Goal: Navigation & Orientation: Find specific page/section

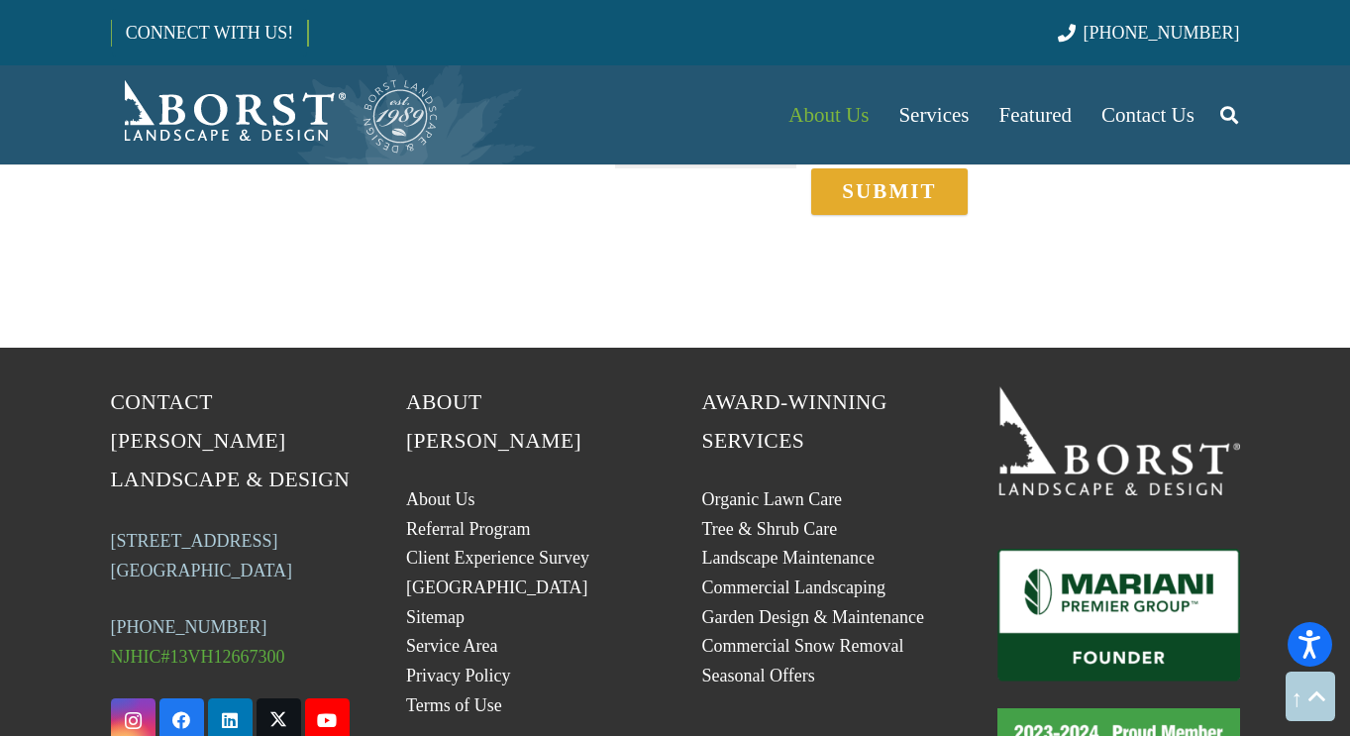
scroll to position [1480, 0]
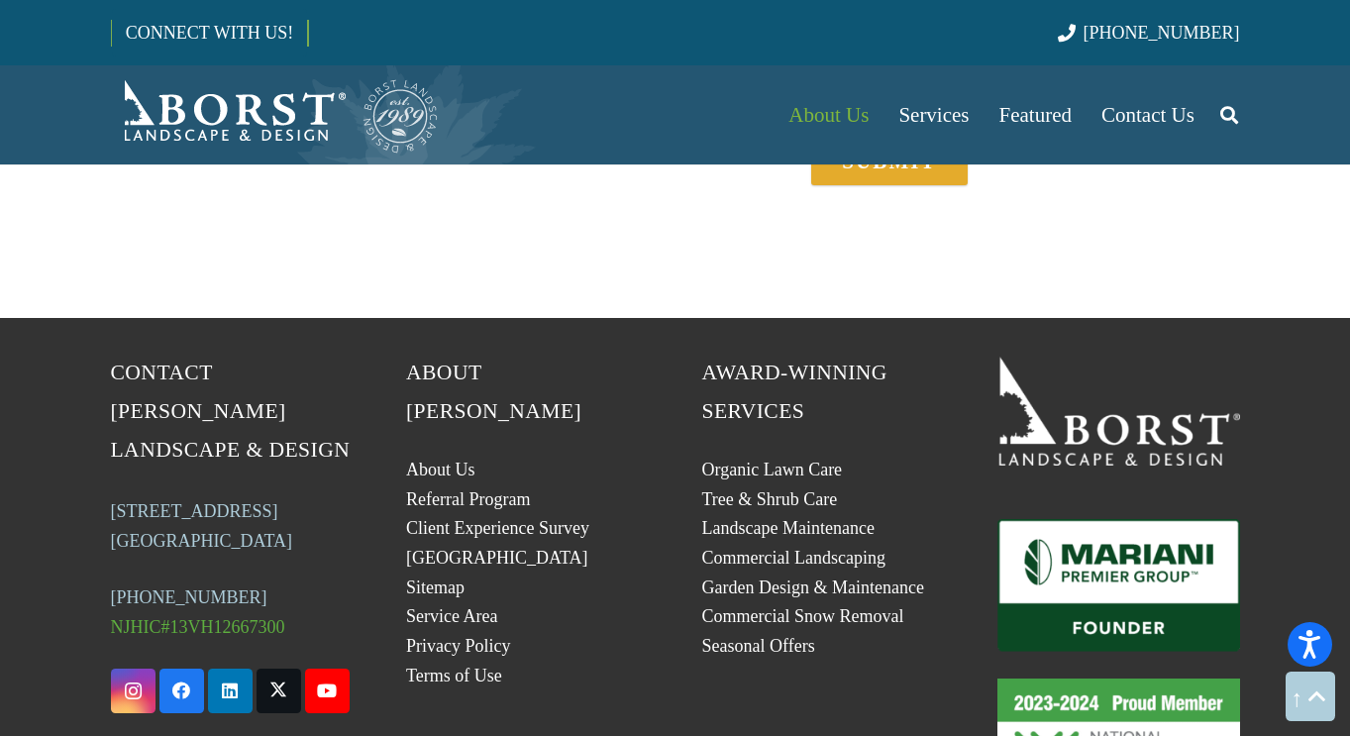
click at [470, 516] on li "Client Experience Survey" at bounding box center [527, 528] width 243 height 25
click at [470, 518] on link "Client Experience Survey" at bounding box center [497, 528] width 183 height 20
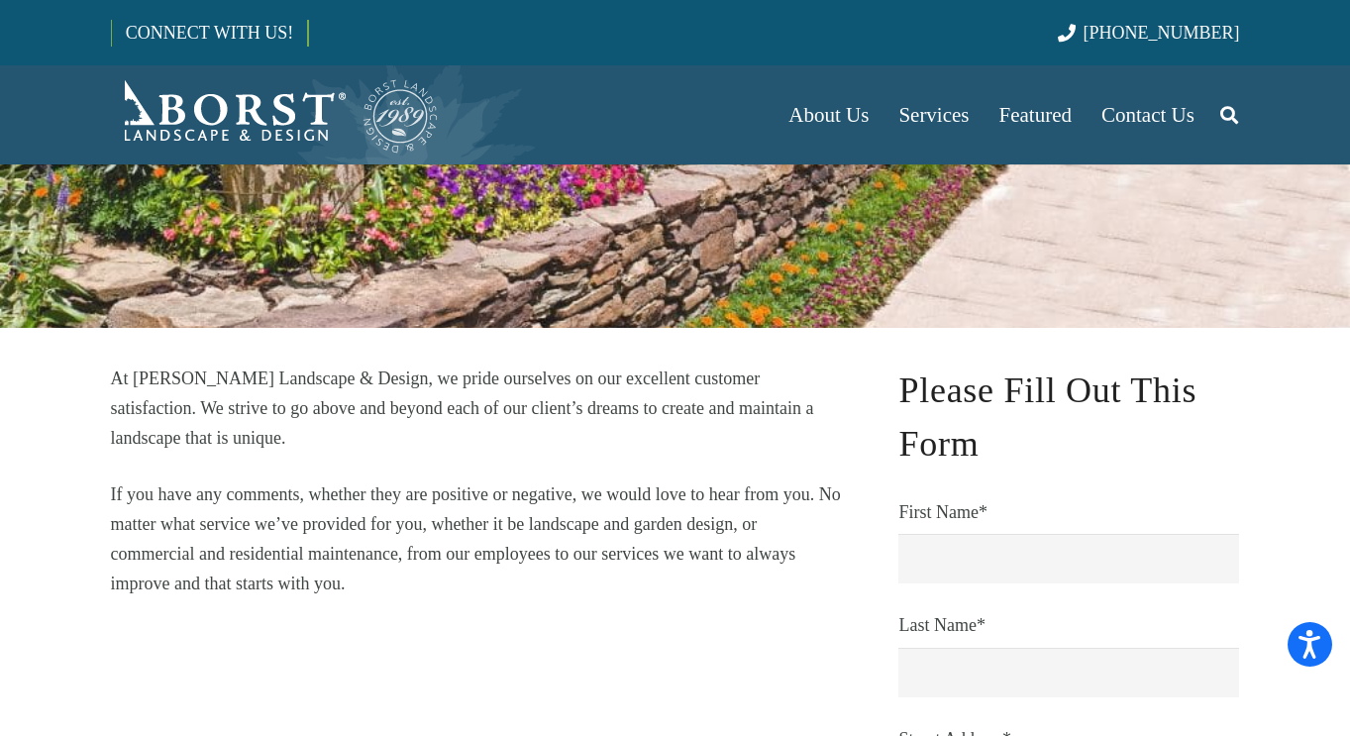
scroll to position [295, 0]
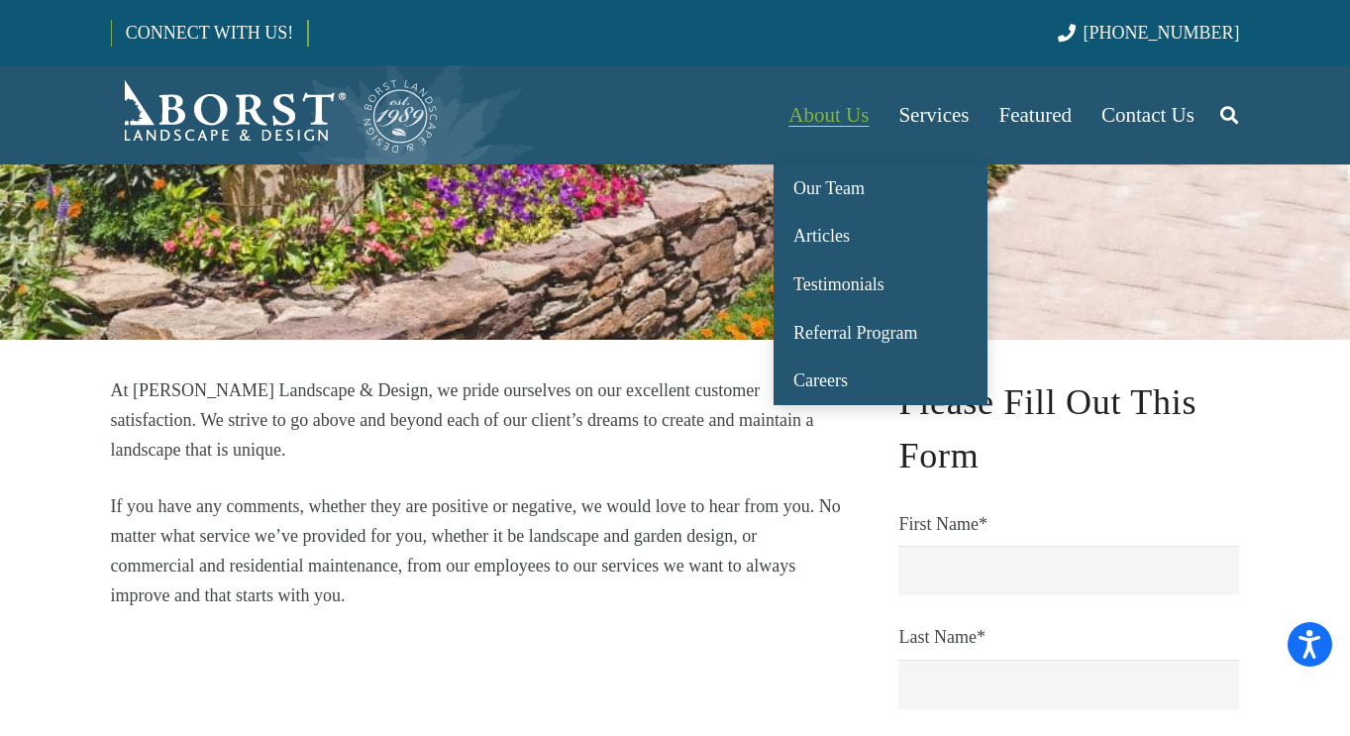
click at [818, 123] on span "About Us" at bounding box center [829, 115] width 80 height 24
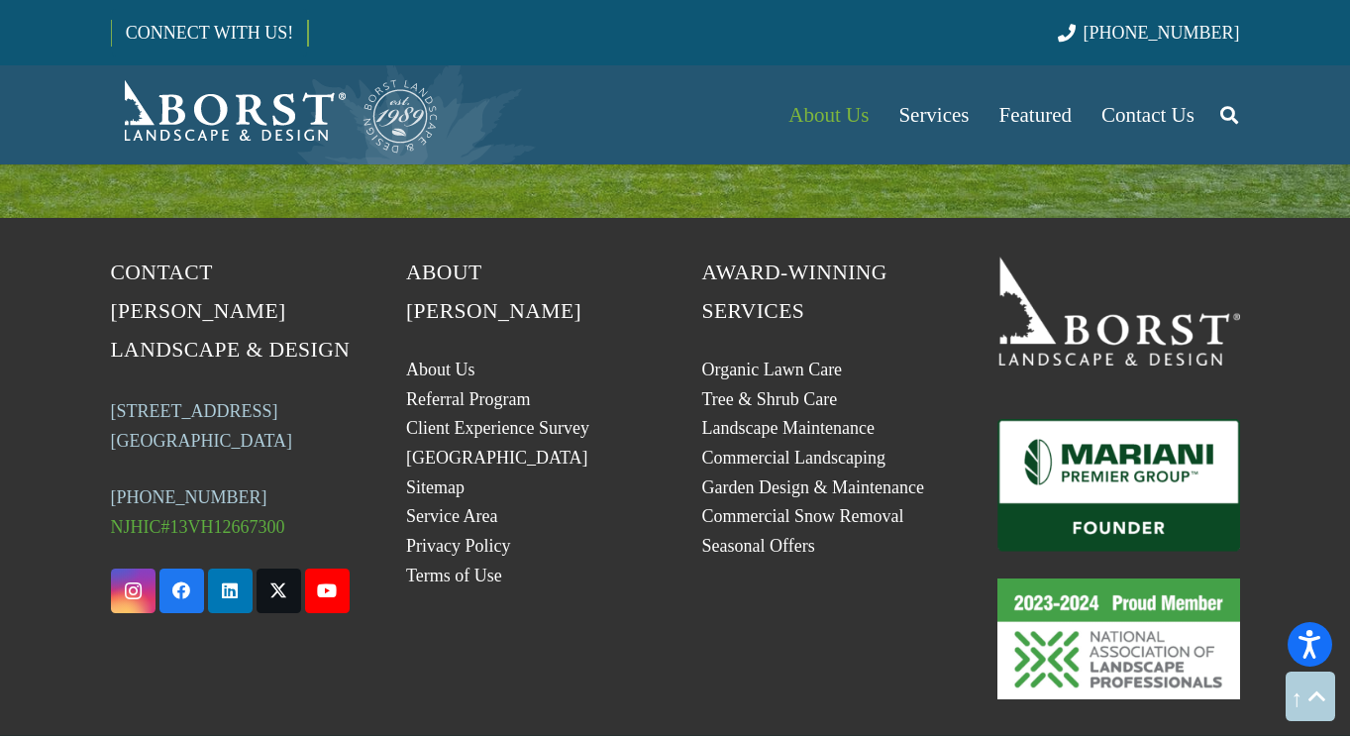
scroll to position [3599, 0]
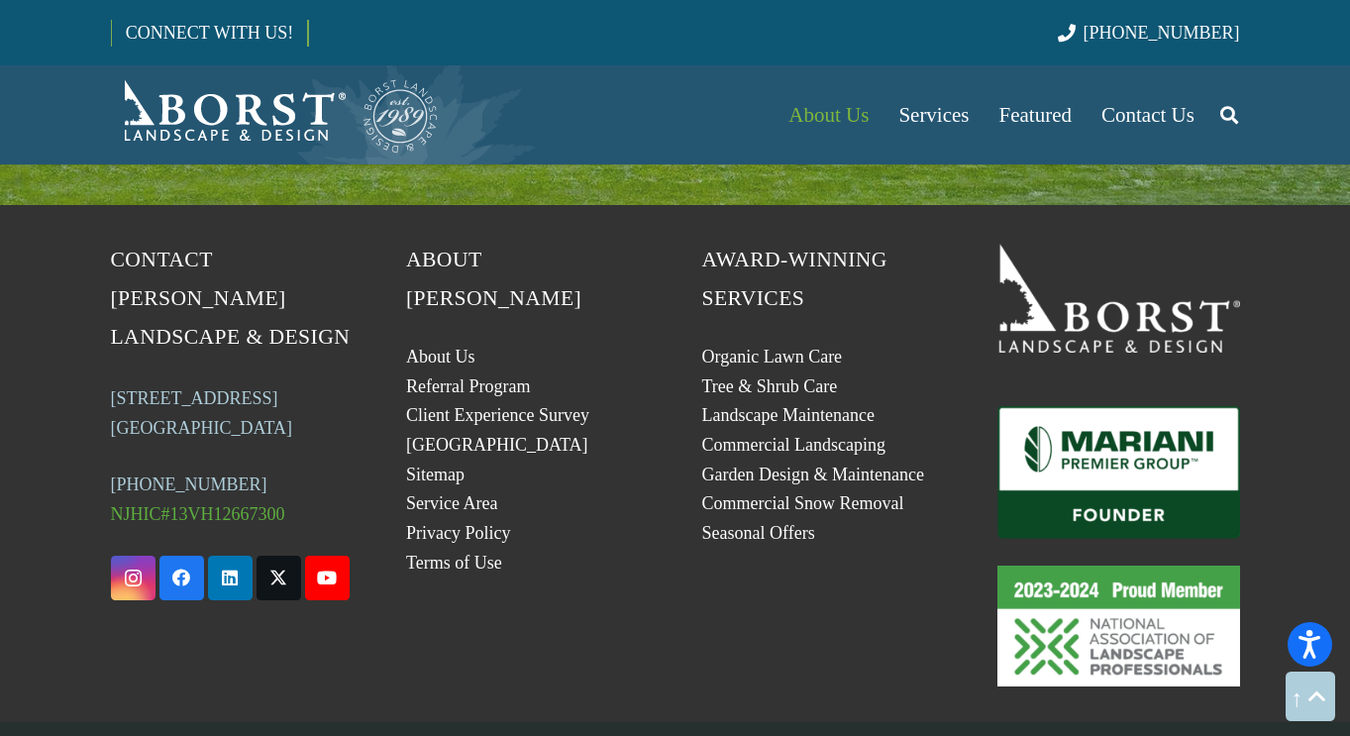
click at [1104, 406] on img "Mariani_Badge_Full_Founder" at bounding box center [1119, 472] width 243 height 133
